Goal: Communication & Community: Participate in discussion

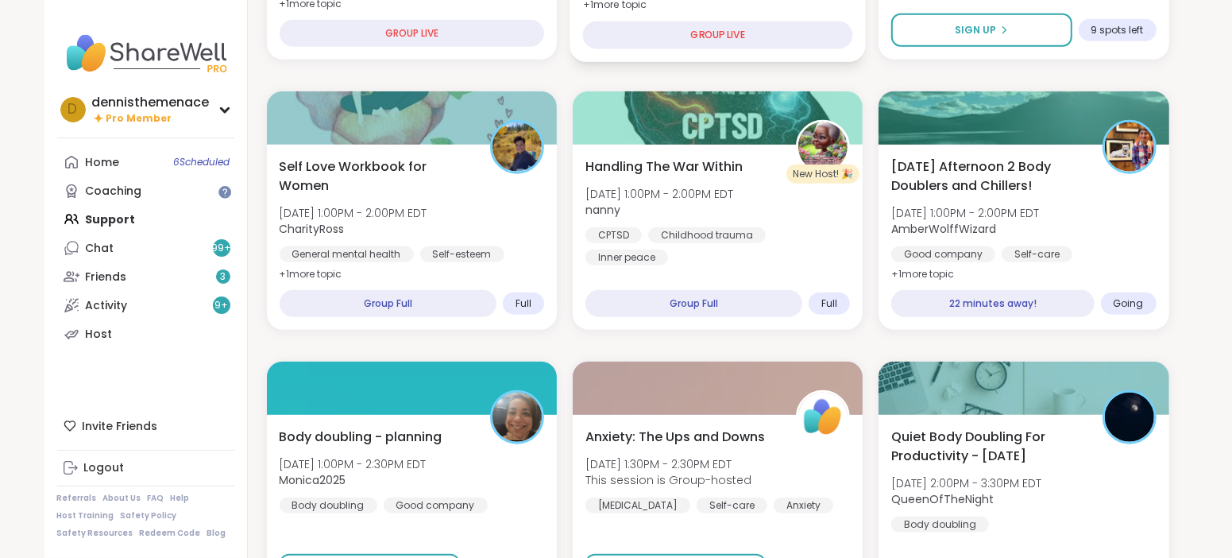
scroll to position [1230, 0]
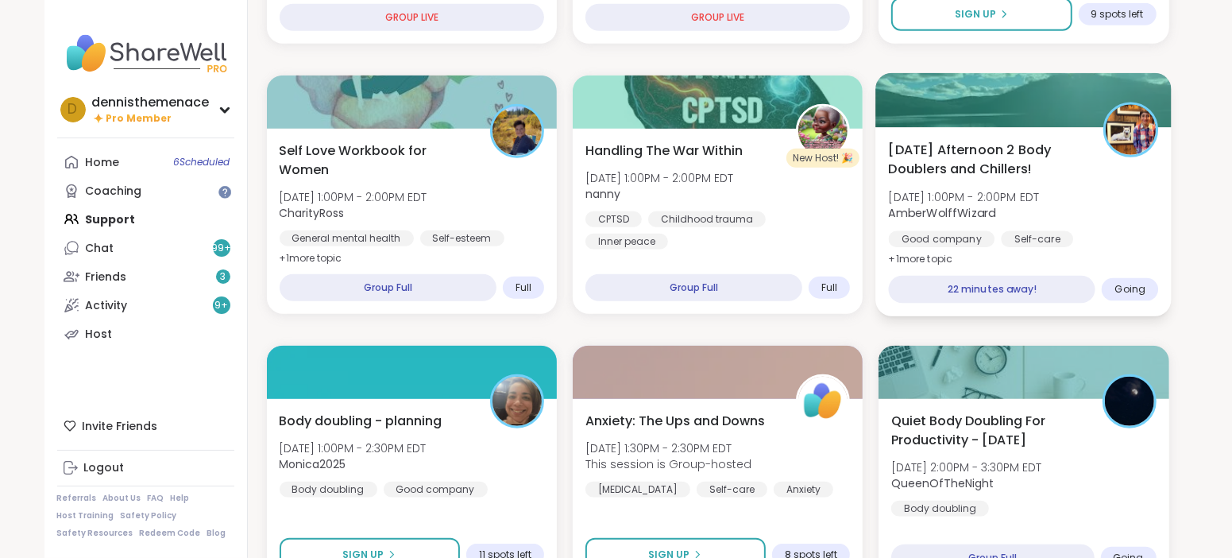
click at [988, 231] on div "Good company" at bounding box center [942, 239] width 106 height 16
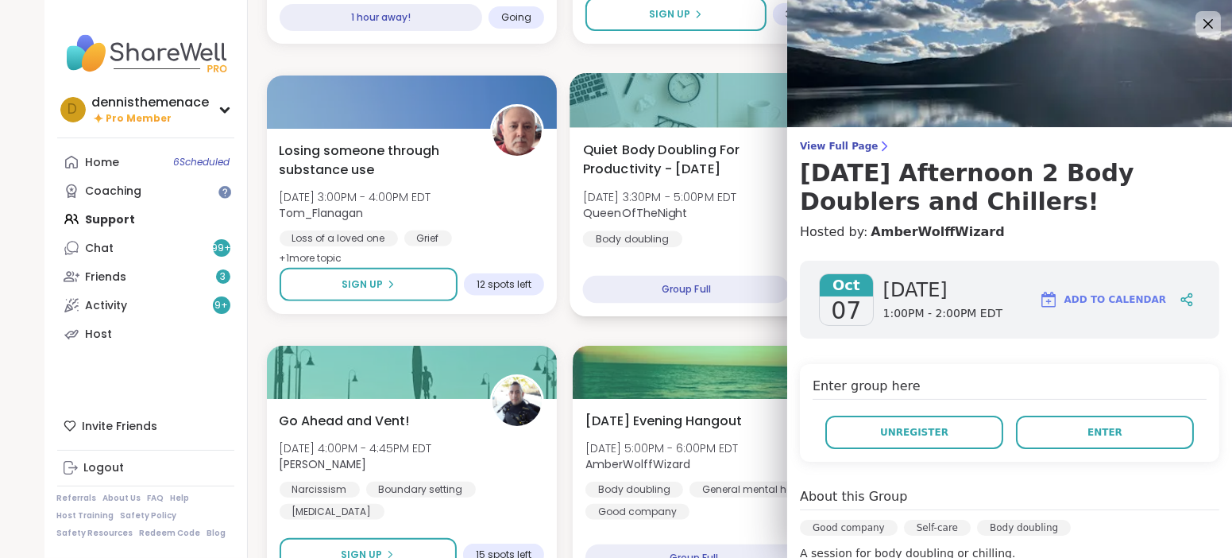
click at [682, 269] on div "Quiet Body Doubling For Productivity - [DATE] [DATE] 3:30PM - 5:00PM EDT QueenO…" at bounding box center [718, 221] width 296 height 189
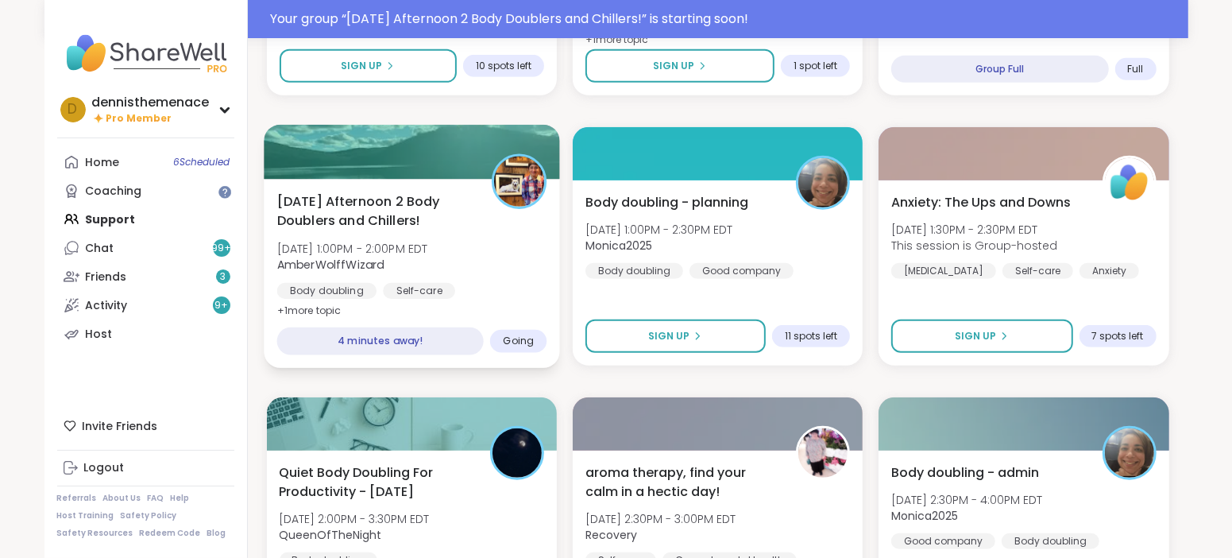
scroll to position [673, 0]
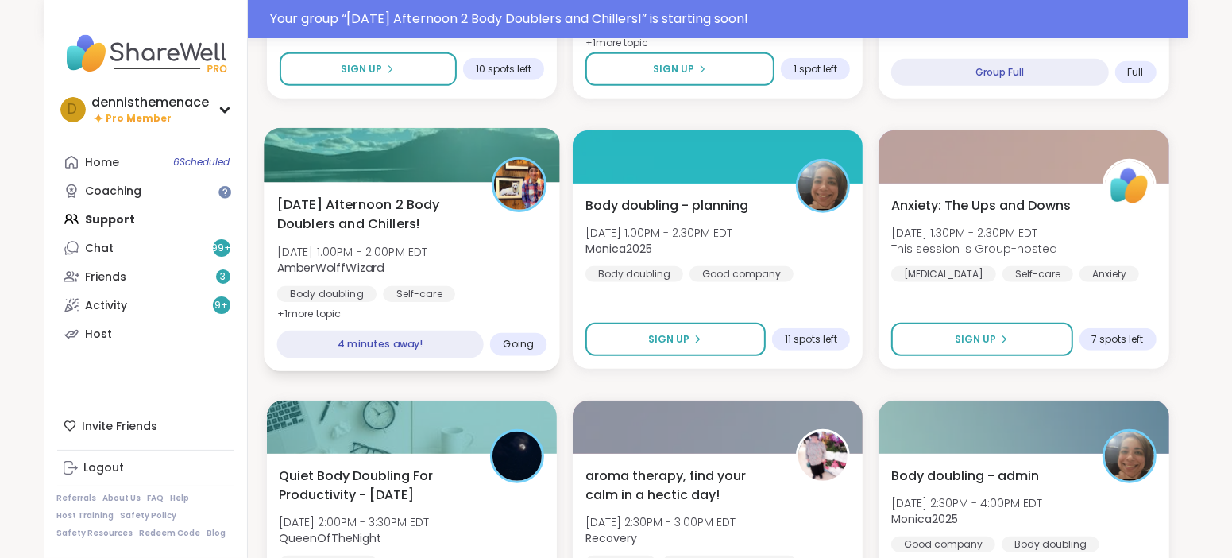
click at [402, 250] on span "[DATE] 1:00PM - 2:00PM EDT" at bounding box center [351, 252] width 151 height 16
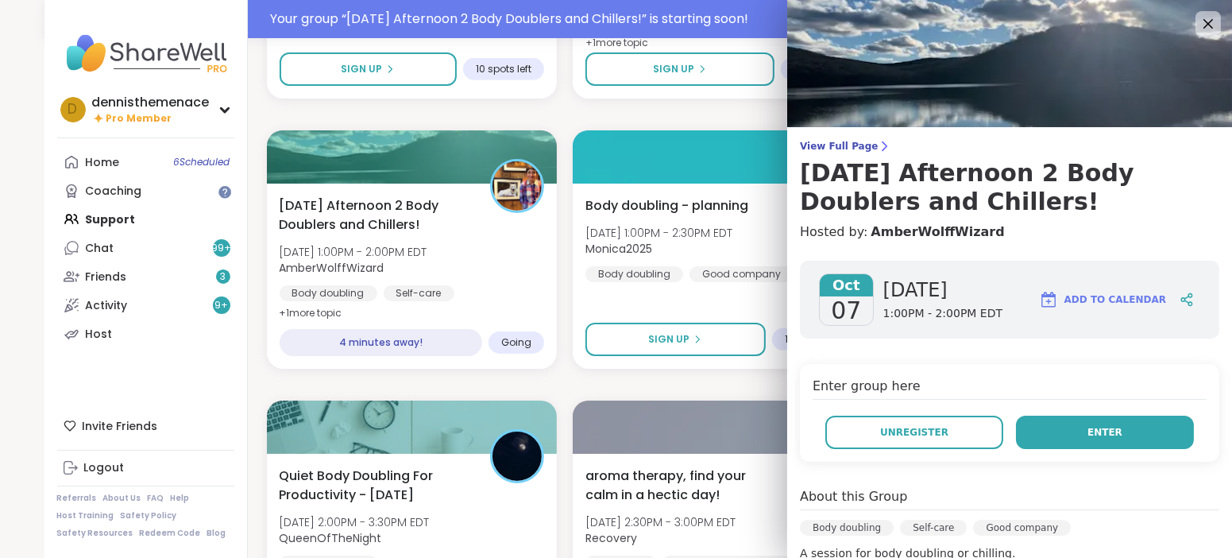
click at [1105, 429] on span "Enter" at bounding box center [1105, 432] width 35 height 14
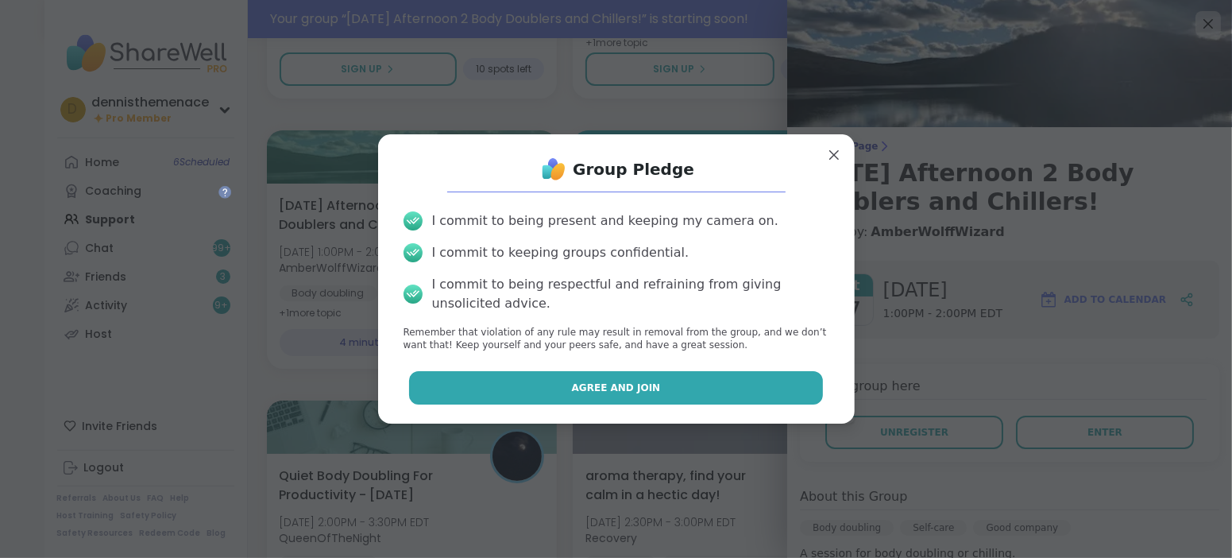
click at [649, 390] on span "Agree and Join" at bounding box center [616, 388] width 89 height 14
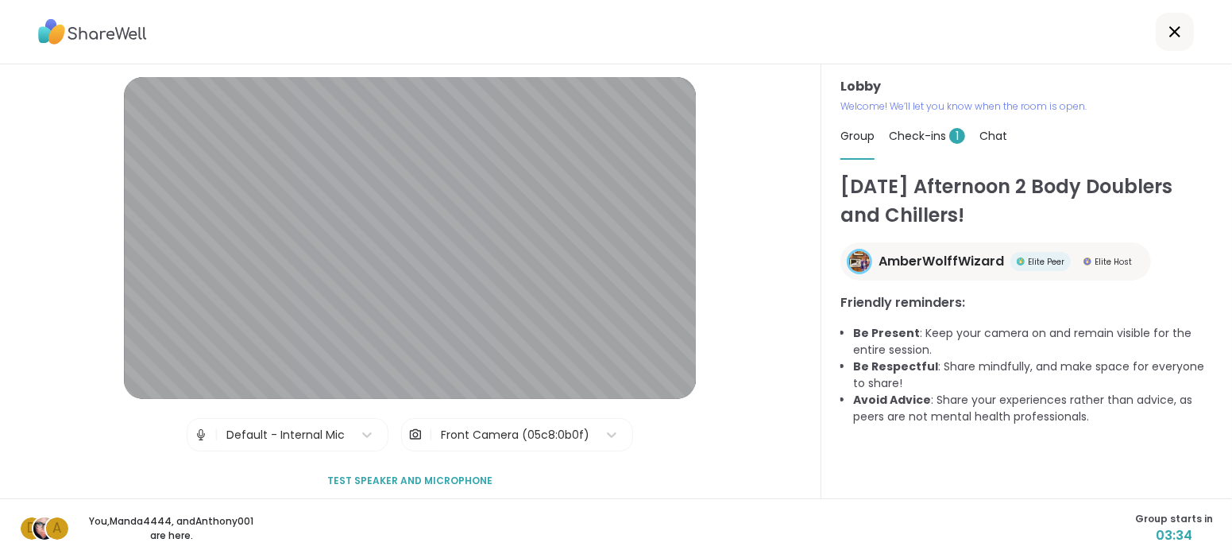
click at [725, 457] on div "Lobby | Default - Internal Mic | Front Camera (05c8:0b0f) Test speaker and micr…" at bounding box center [410, 281] width 821 height 434
click at [927, 134] on span "Check-ins 1" at bounding box center [927, 136] width 76 height 16
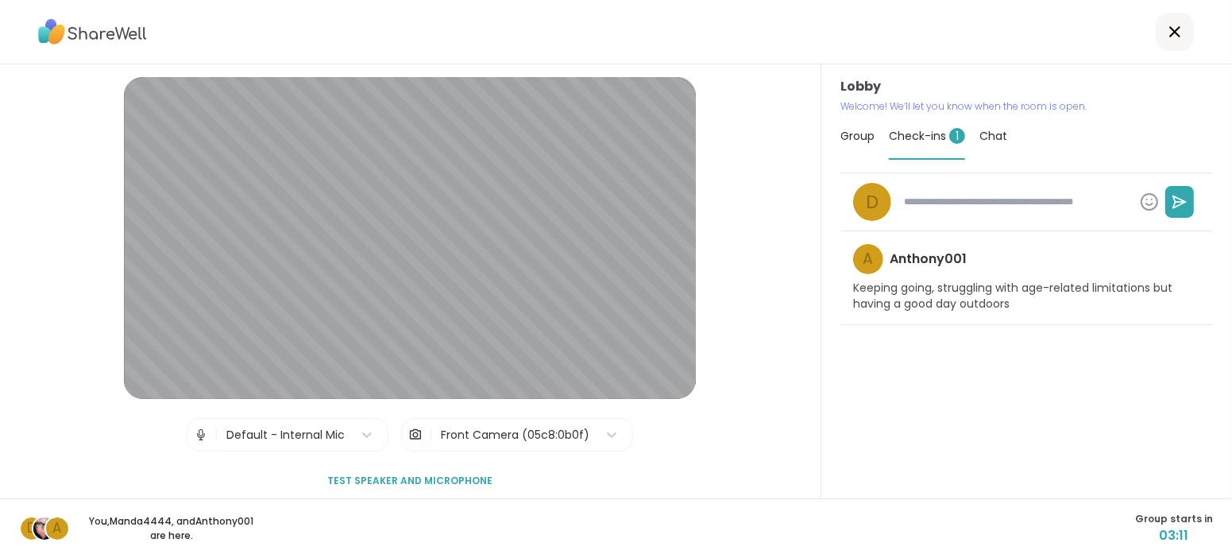
type textarea "*"
click at [855, 139] on span "Group" at bounding box center [858, 136] width 34 height 16
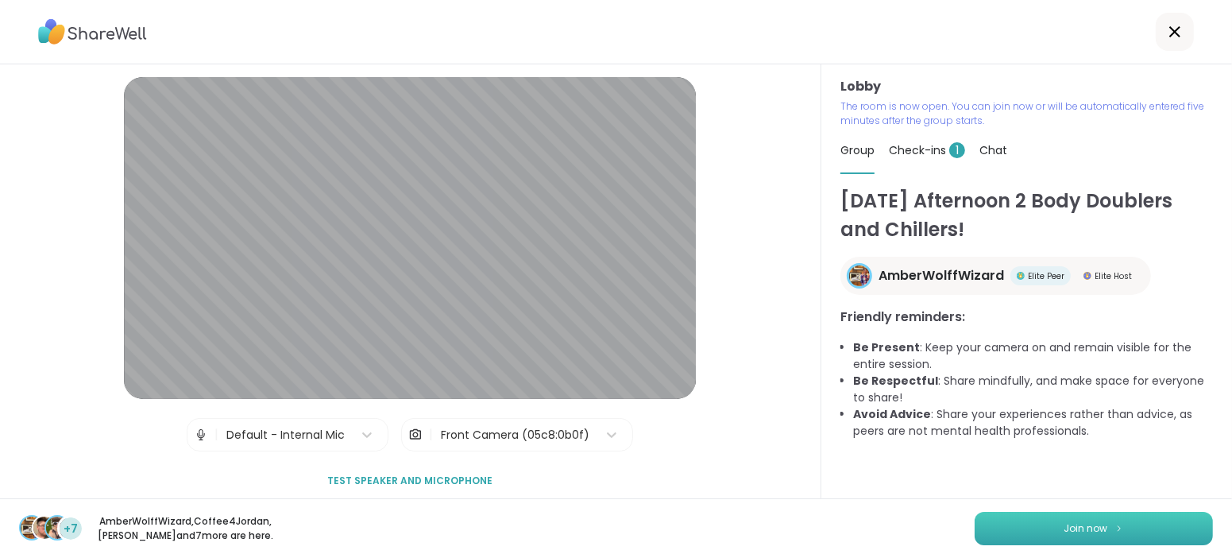
click at [1087, 521] on span "Join now" at bounding box center [1087, 528] width 44 height 14
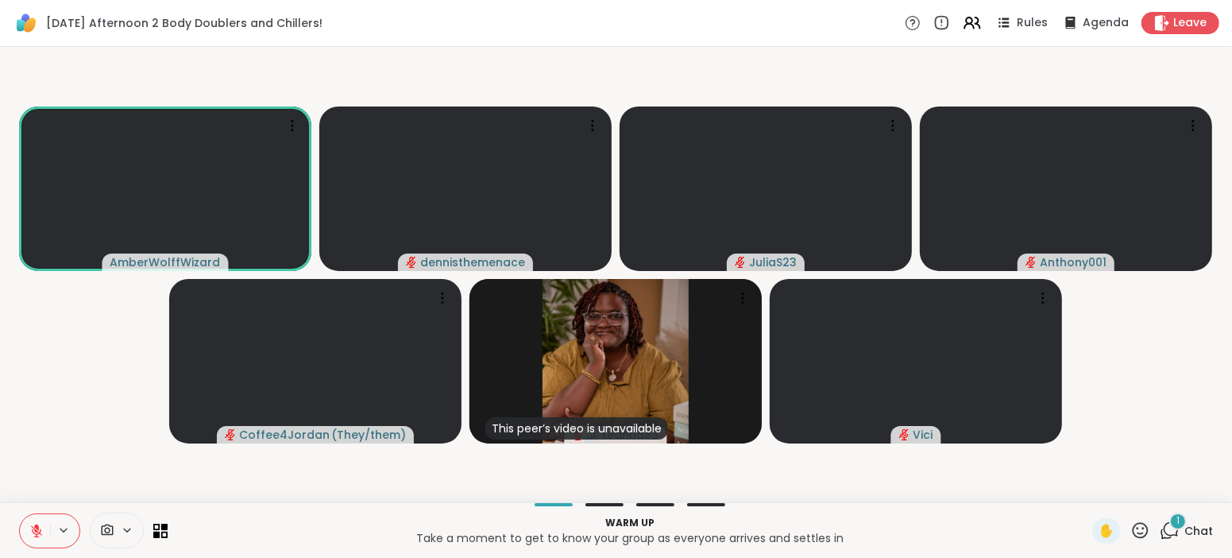
click at [37, 528] on icon at bounding box center [36, 527] width 5 height 6
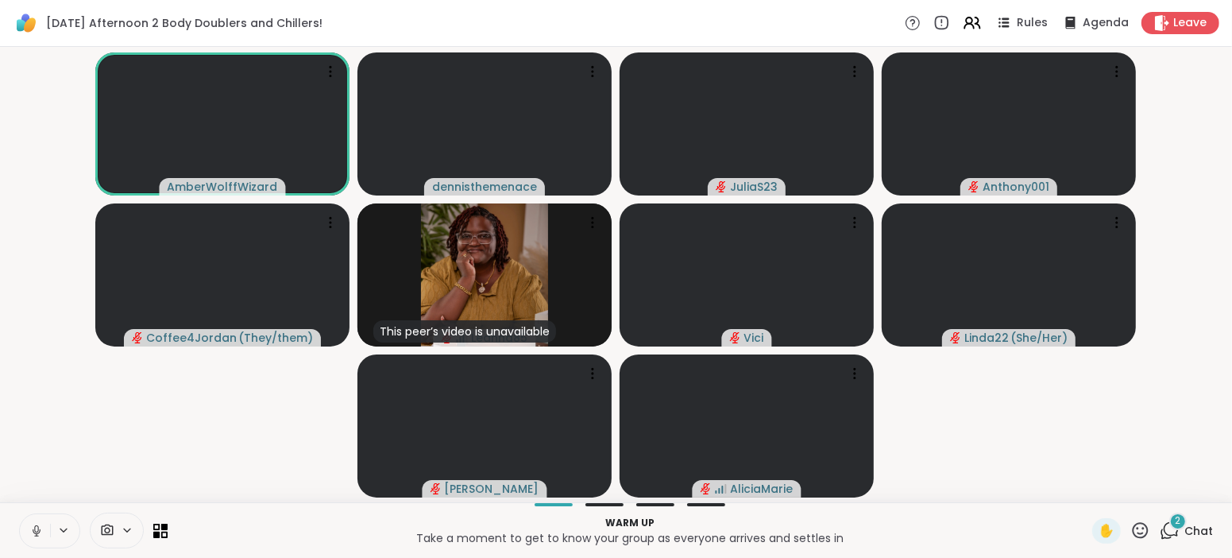
click at [35, 531] on icon at bounding box center [36, 528] width 4 height 7
click at [36, 531] on icon at bounding box center [36, 530] width 11 height 11
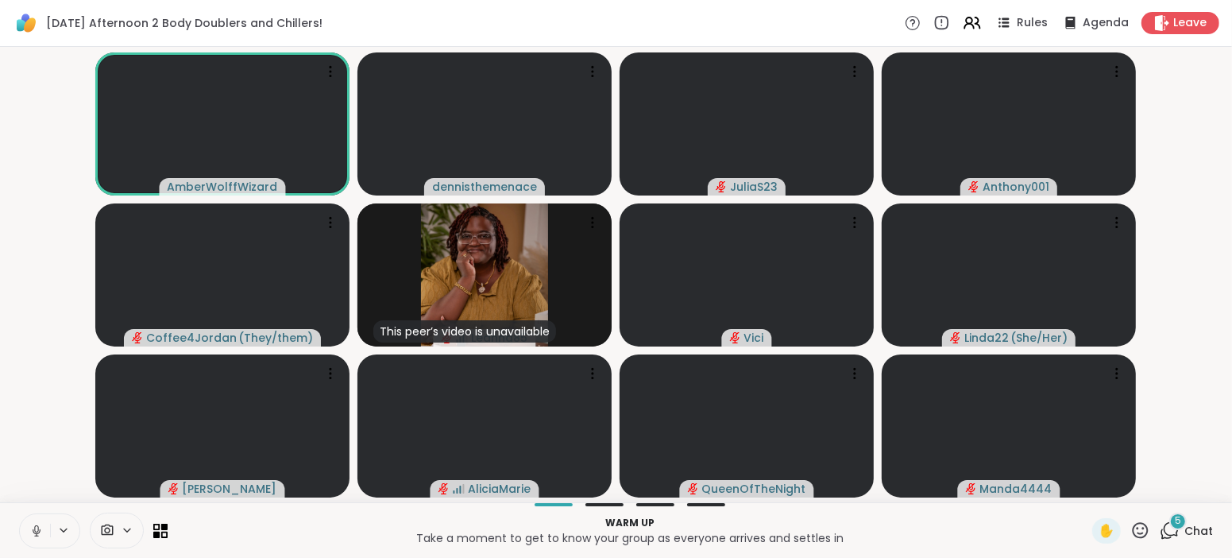
click at [1200, 528] on span "Chat" at bounding box center [1199, 531] width 29 height 16
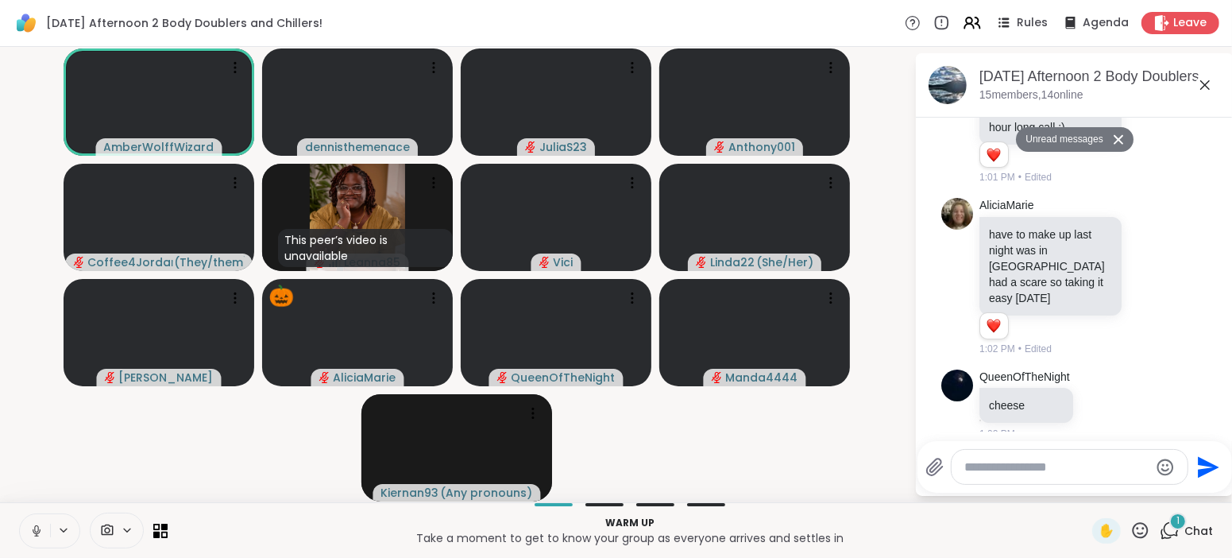
scroll to position [406, 0]
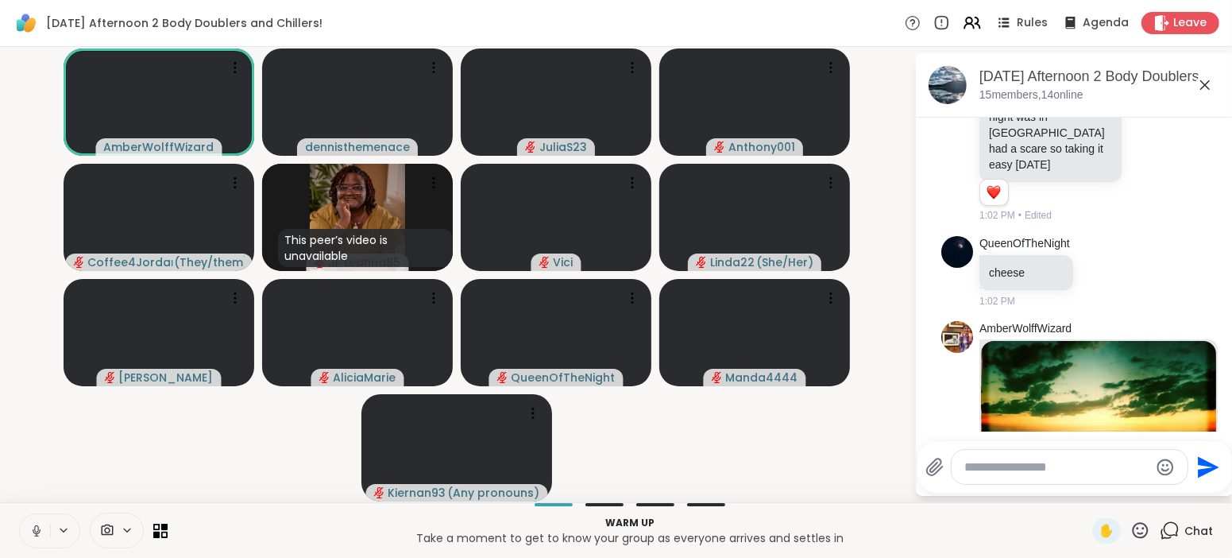
click at [1090, 379] on img at bounding box center [1098, 440] width 235 height 198
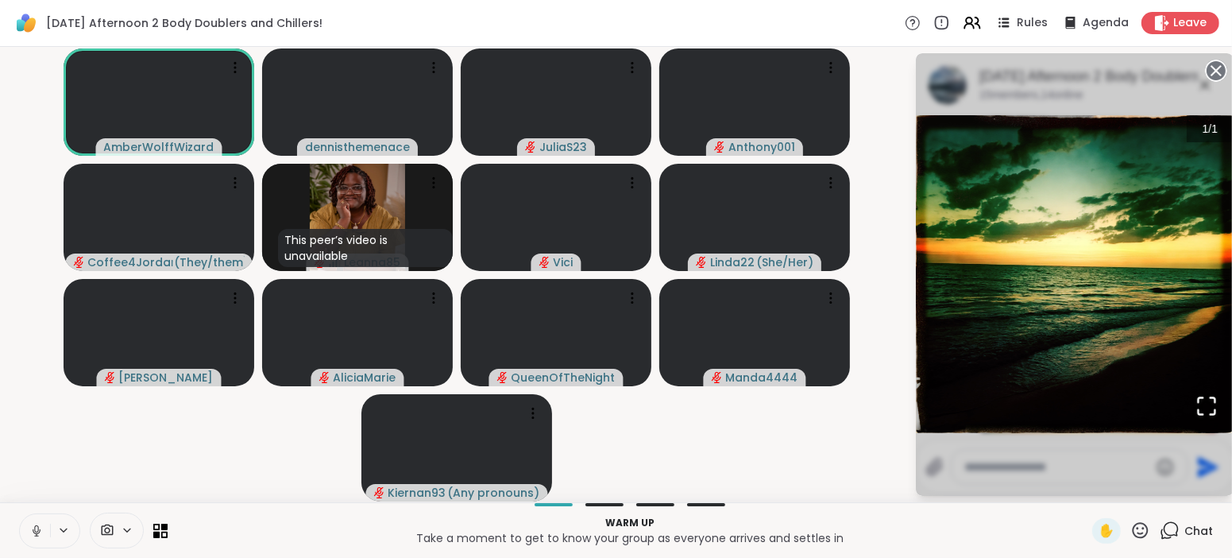
click at [1071, 522] on p "Warm up" at bounding box center [630, 523] width 906 height 14
click at [1201, 529] on span "Chat" at bounding box center [1199, 531] width 29 height 16
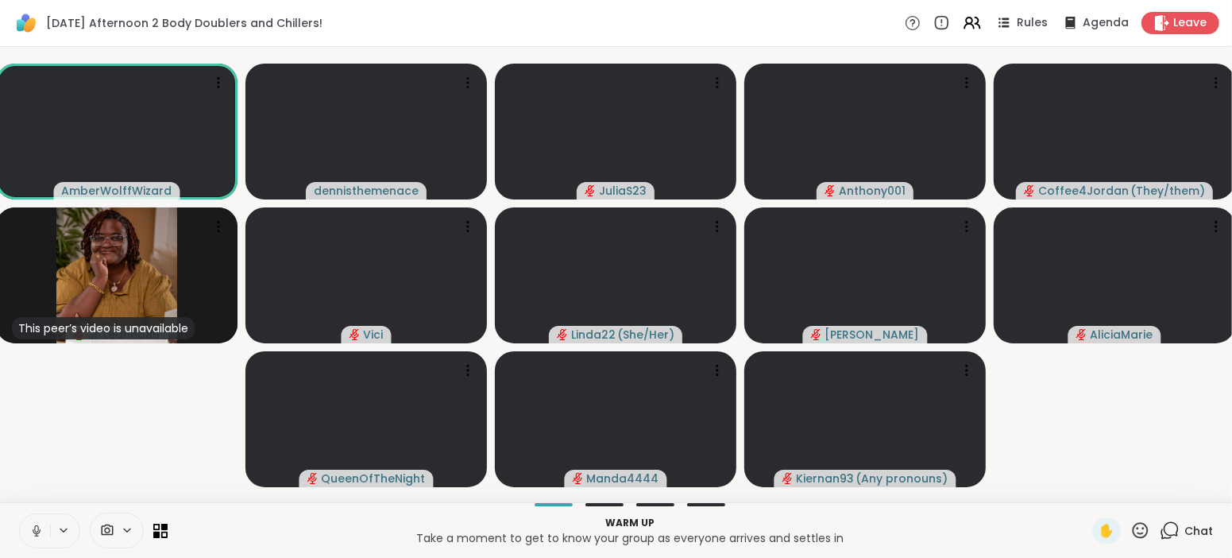
click at [1201, 529] on span "Chat" at bounding box center [1199, 531] width 29 height 16
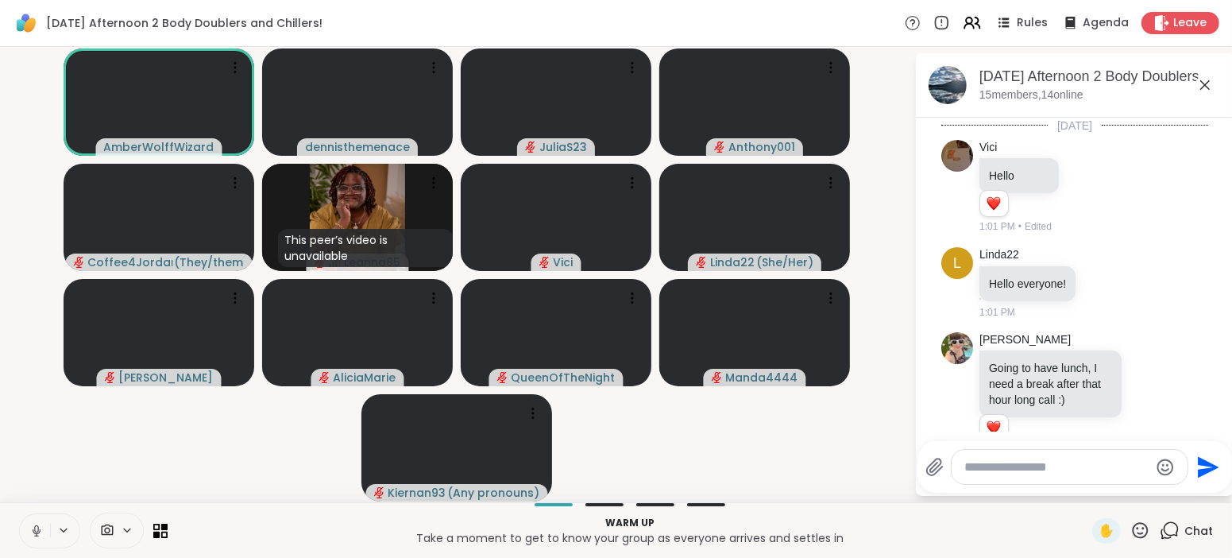
scroll to position [666, 0]
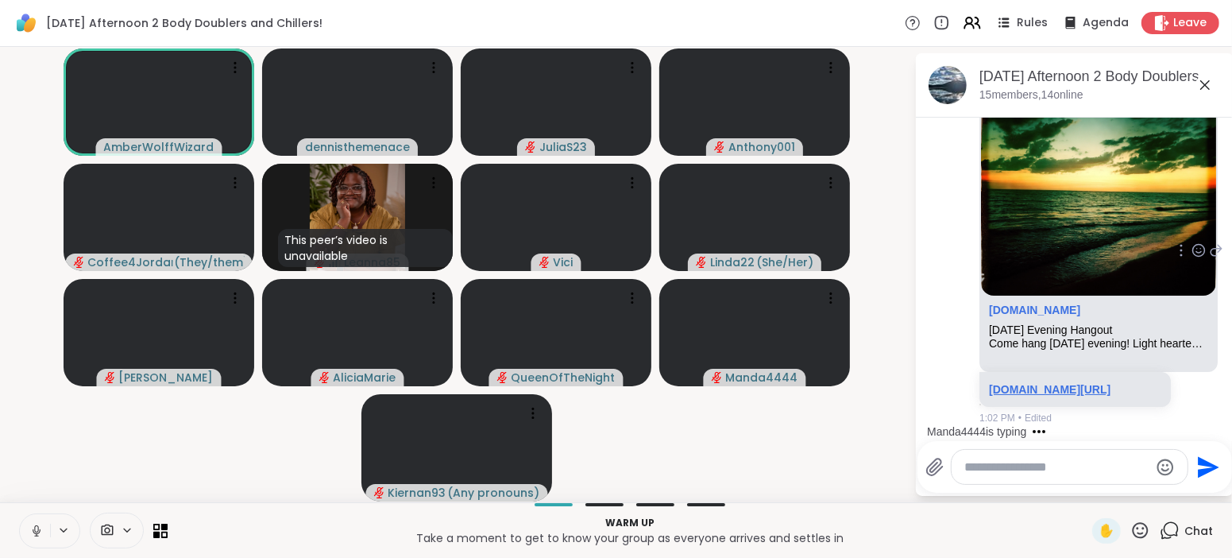
click at [1043, 383] on link "[DOMAIN_NAME][URL]" at bounding box center [1050, 389] width 122 height 13
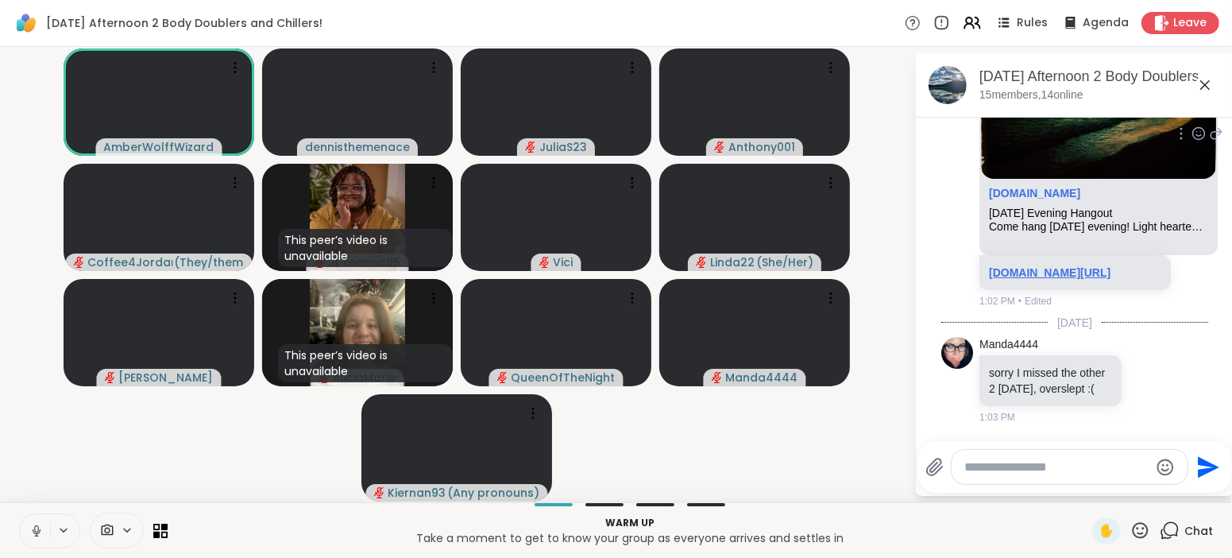
scroll to position [782, 0]
click at [983, 369] on div "sorry I missed the other 2 [DATE], overslept :(" at bounding box center [1051, 380] width 142 height 51
click at [1031, 457] on div at bounding box center [1070, 467] width 236 height 34
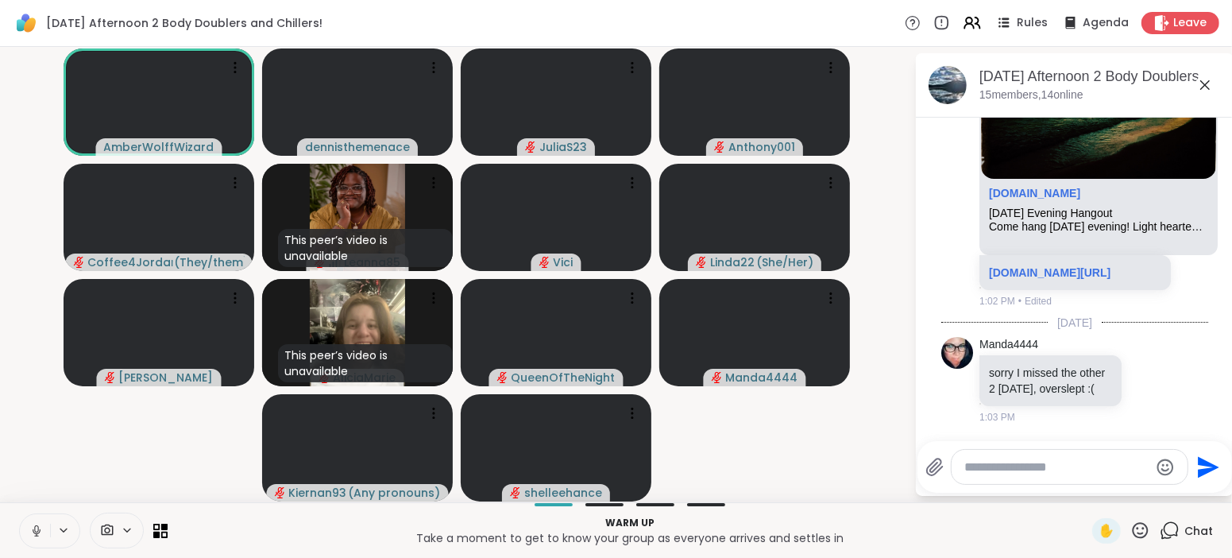
click at [35, 528] on icon at bounding box center [36, 528] width 4 height 7
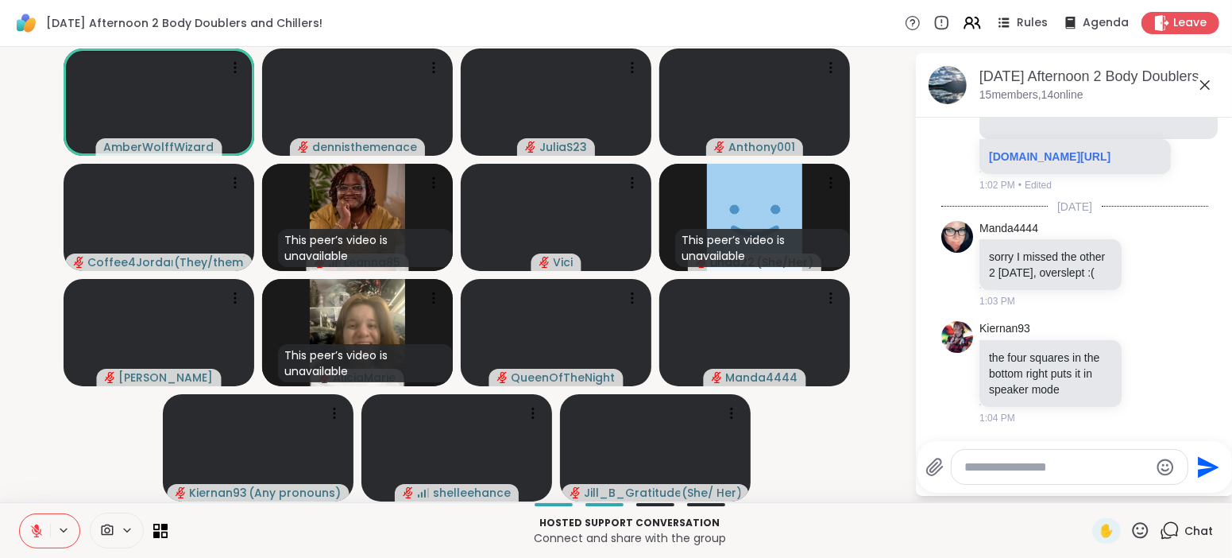
click at [35, 528] on icon at bounding box center [36, 531] width 14 height 14
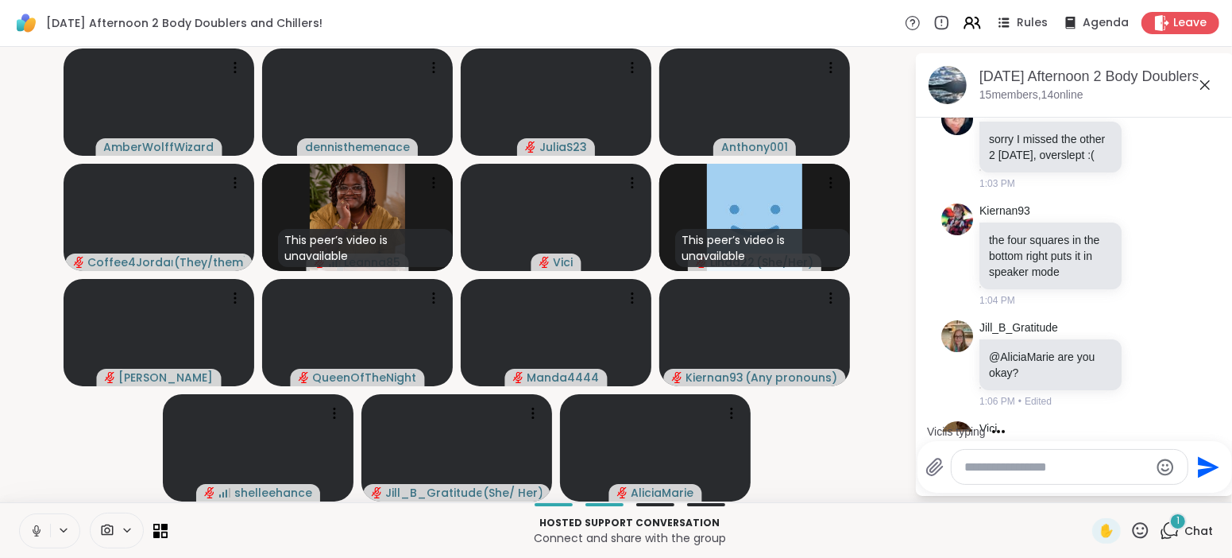
scroll to position [1100, 0]
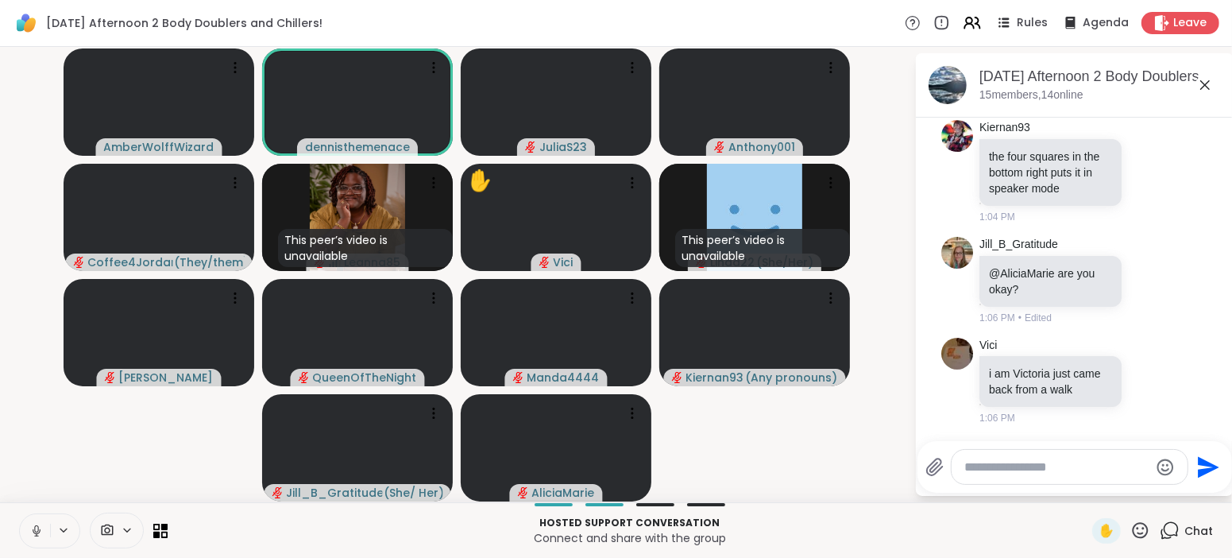
click at [44, 531] on button at bounding box center [35, 530] width 30 height 33
click at [1054, 470] on textarea "Type your message" at bounding box center [1056, 467] width 185 height 16
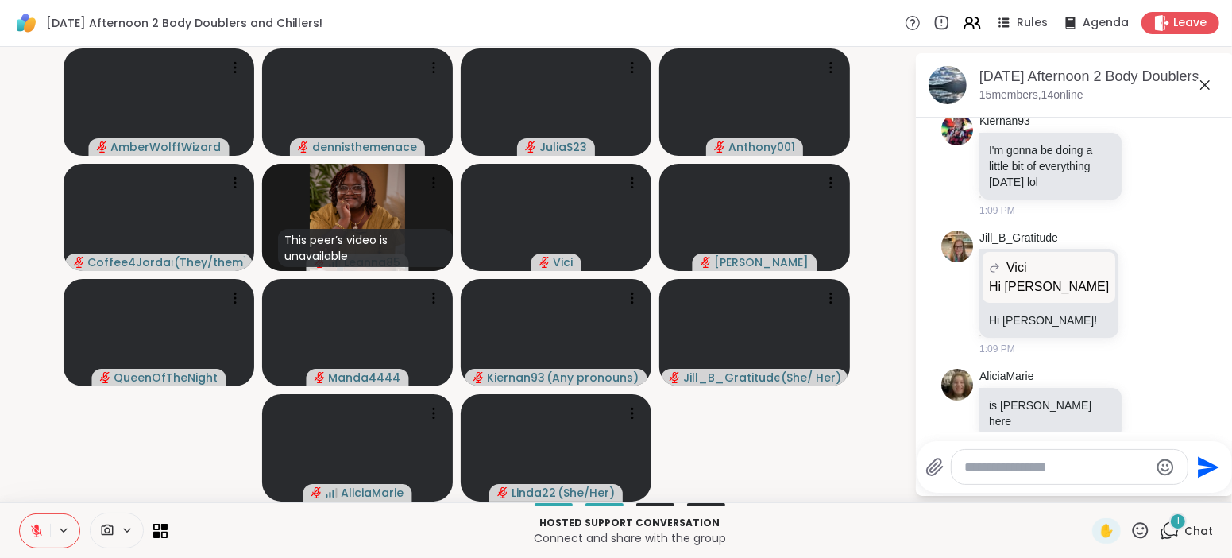
scroll to position [2806, 0]
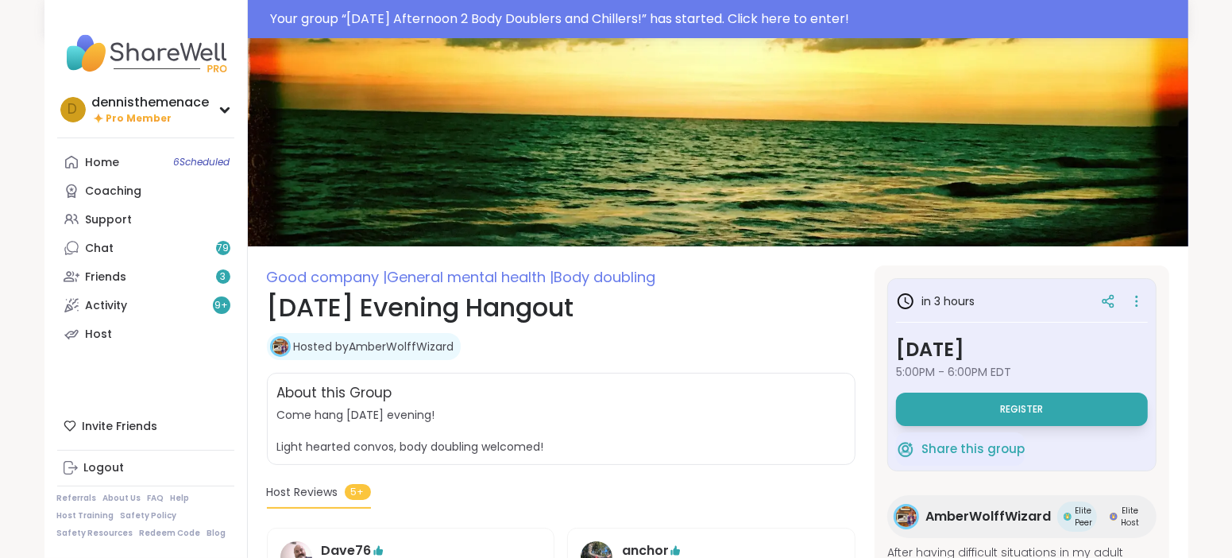
click at [1017, 416] on button "Register" at bounding box center [1022, 408] width 252 height 33
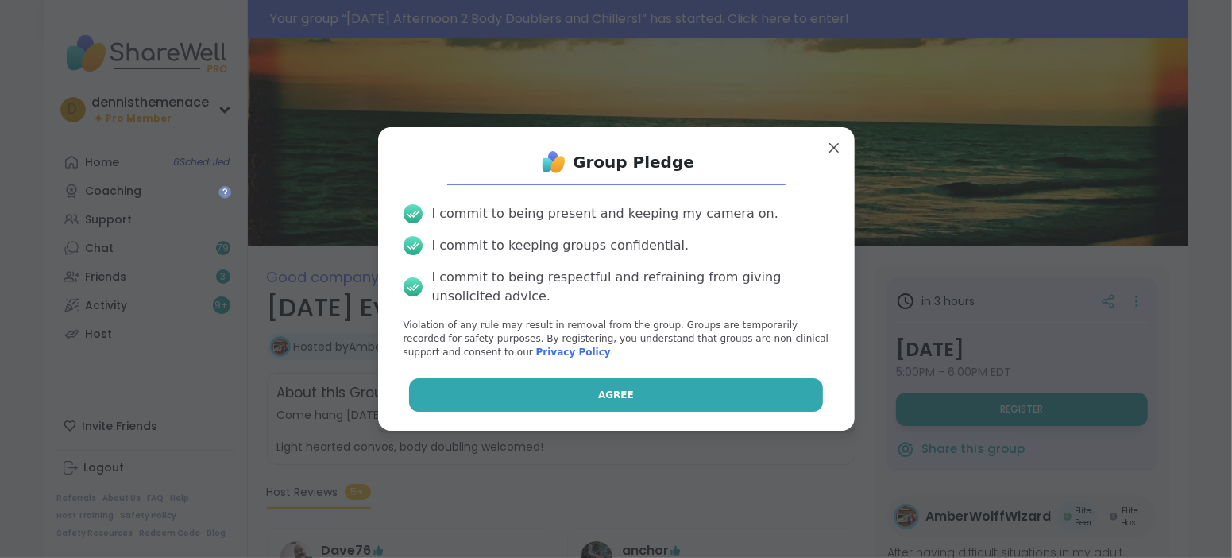
click at [742, 383] on button "Agree" at bounding box center [616, 394] width 414 height 33
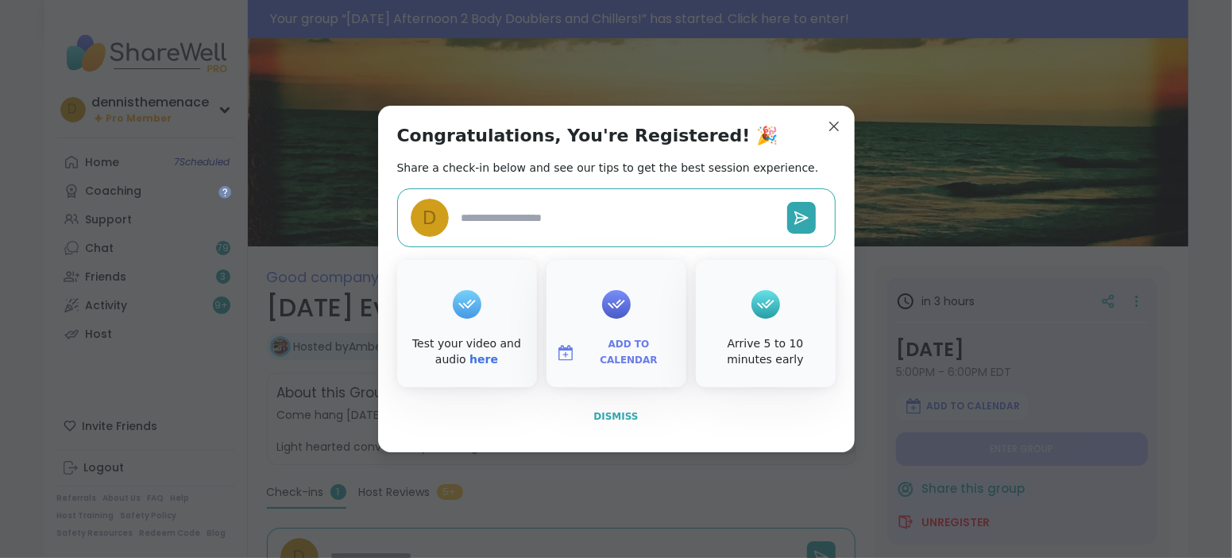
click at [617, 413] on span "Dismiss" at bounding box center [615, 416] width 44 height 11
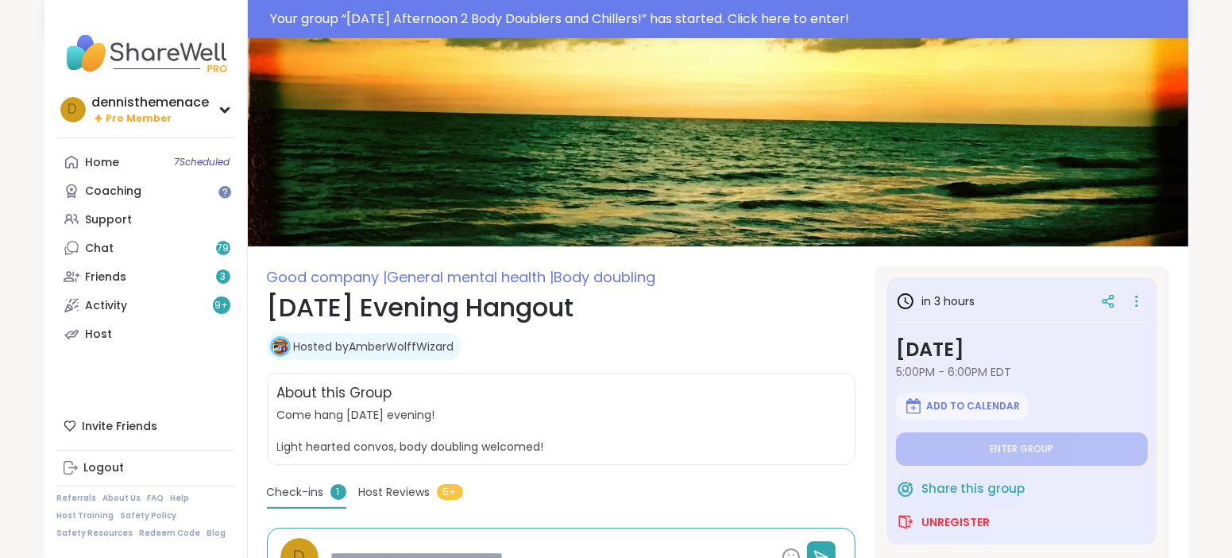
click at [617, 413] on span "Come hang [DATE] evening! Light hearted convos, body doubling welcomed!" at bounding box center [561, 431] width 568 height 48
type textarea "*"
